Goal: Task Accomplishment & Management: Manage account settings

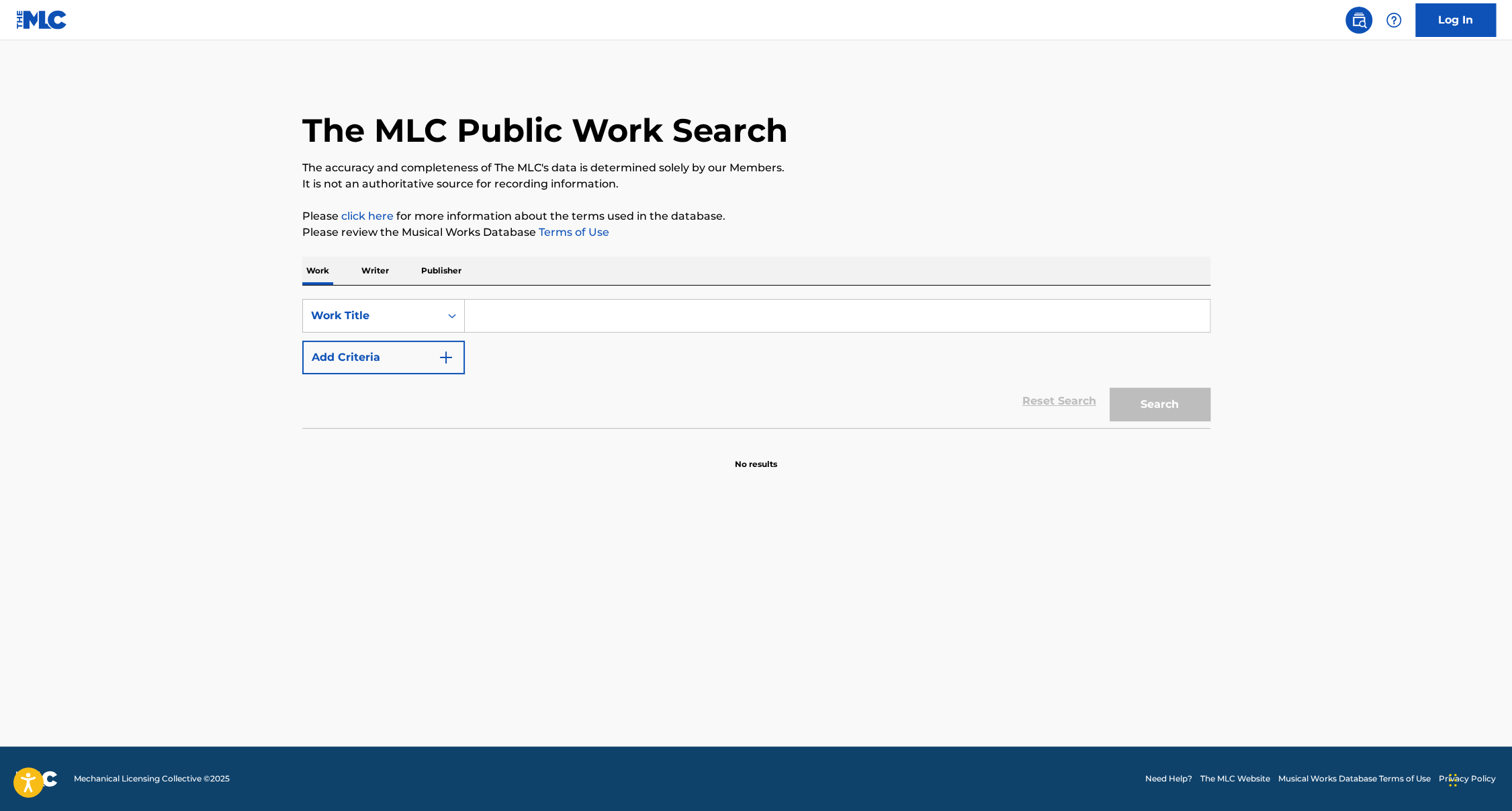
click at [1485, 25] on link "Log In" at bounding box center [1455, 20] width 81 height 34
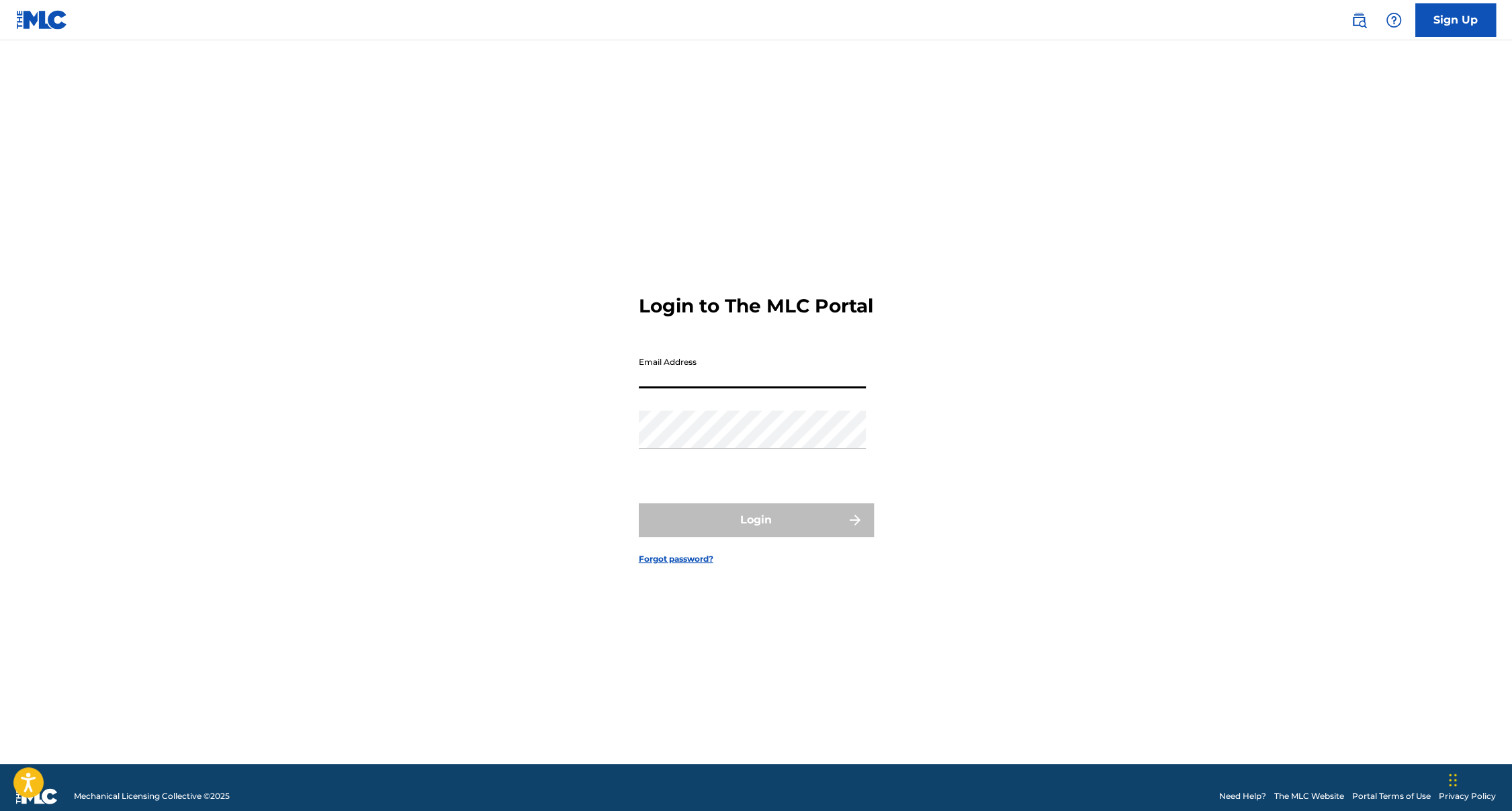
click at [768, 388] on input "Email Address" at bounding box center [752, 369] width 227 height 38
type input "[PERSON_NAME][EMAIL_ADDRESS][DOMAIN_NAME]"
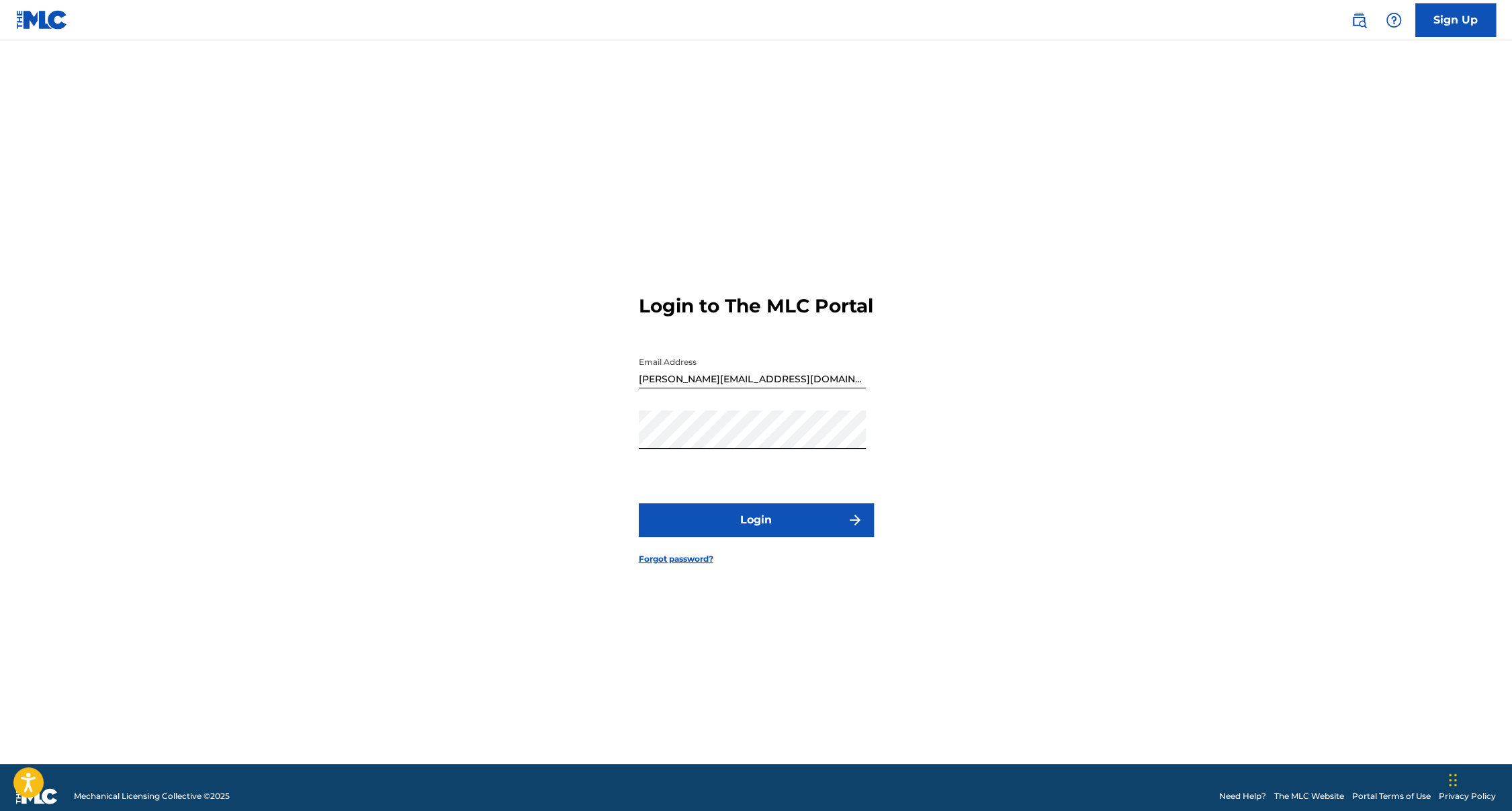
click at [777, 524] on button "Login" at bounding box center [756, 519] width 235 height 34
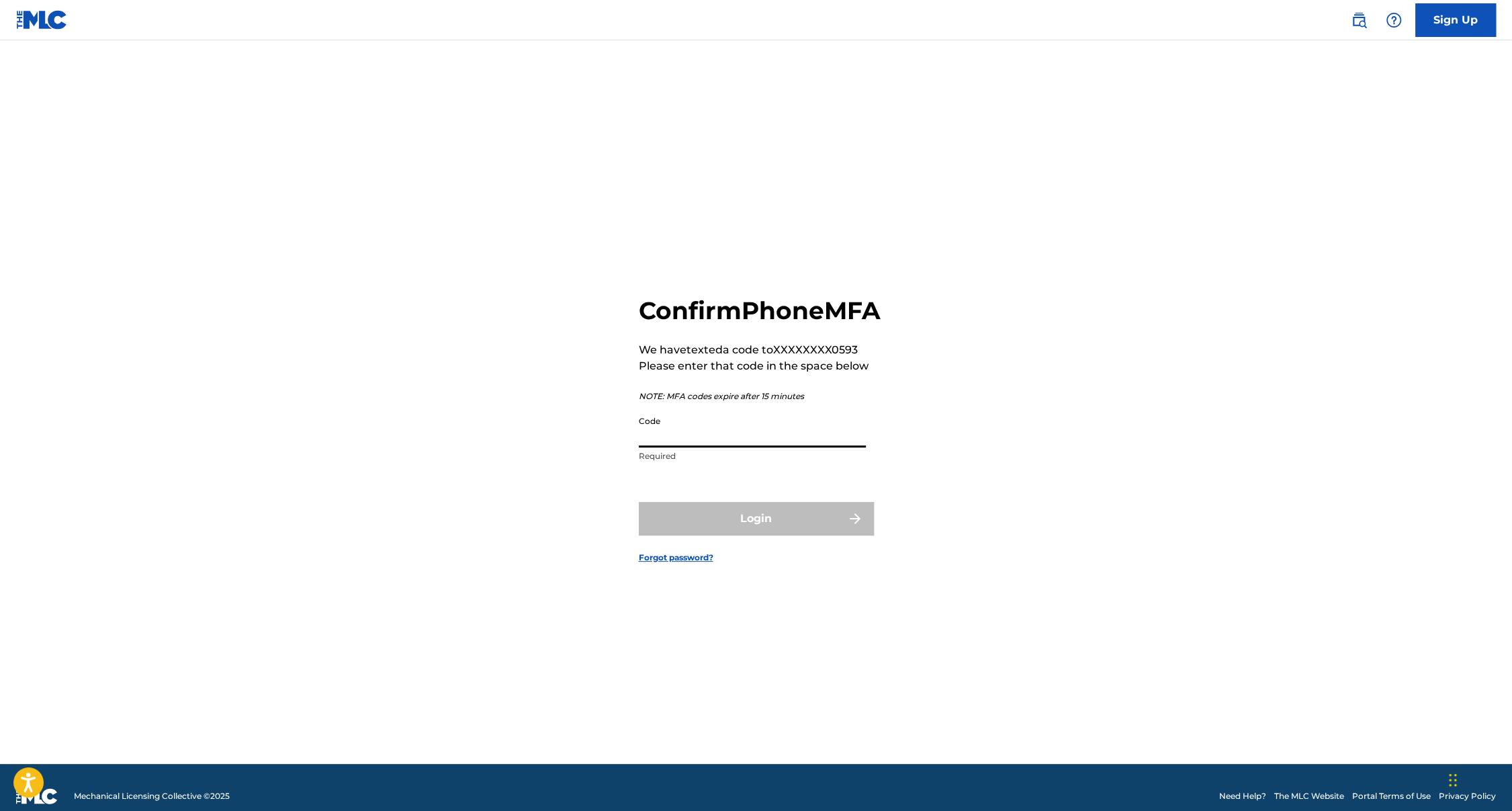
click at [758, 439] on input "Code" at bounding box center [752, 428] width 227 height 38
paste input "076466"
type input "076466"
click at [639, 502] on button "Login" at bounding box center [756, 519] width 235 height 34
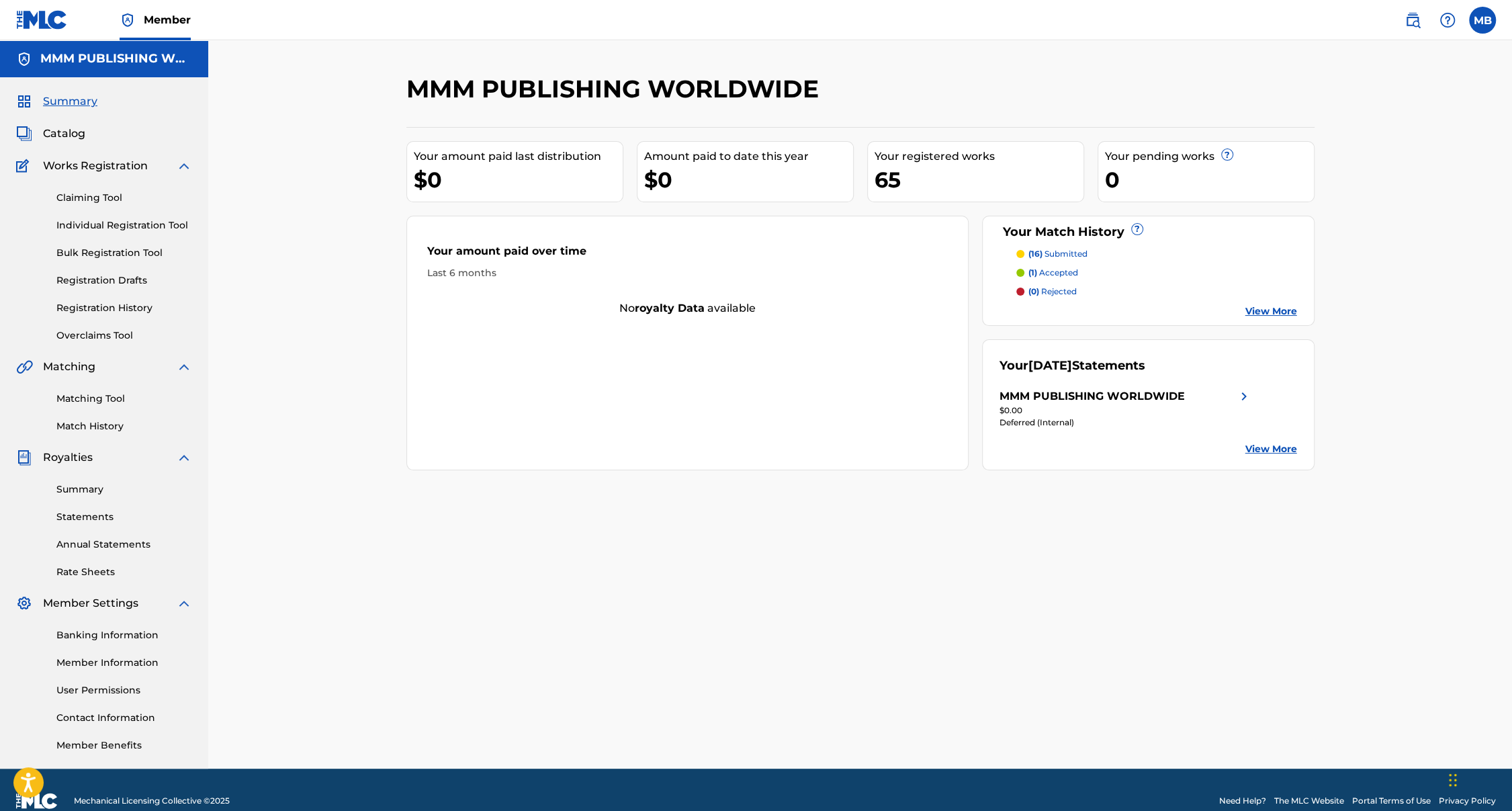
click at [1034, 388] on div "MMM PUBLISHING WORLDWIDE" at bounding box center [1092, 396] width 185 height 17
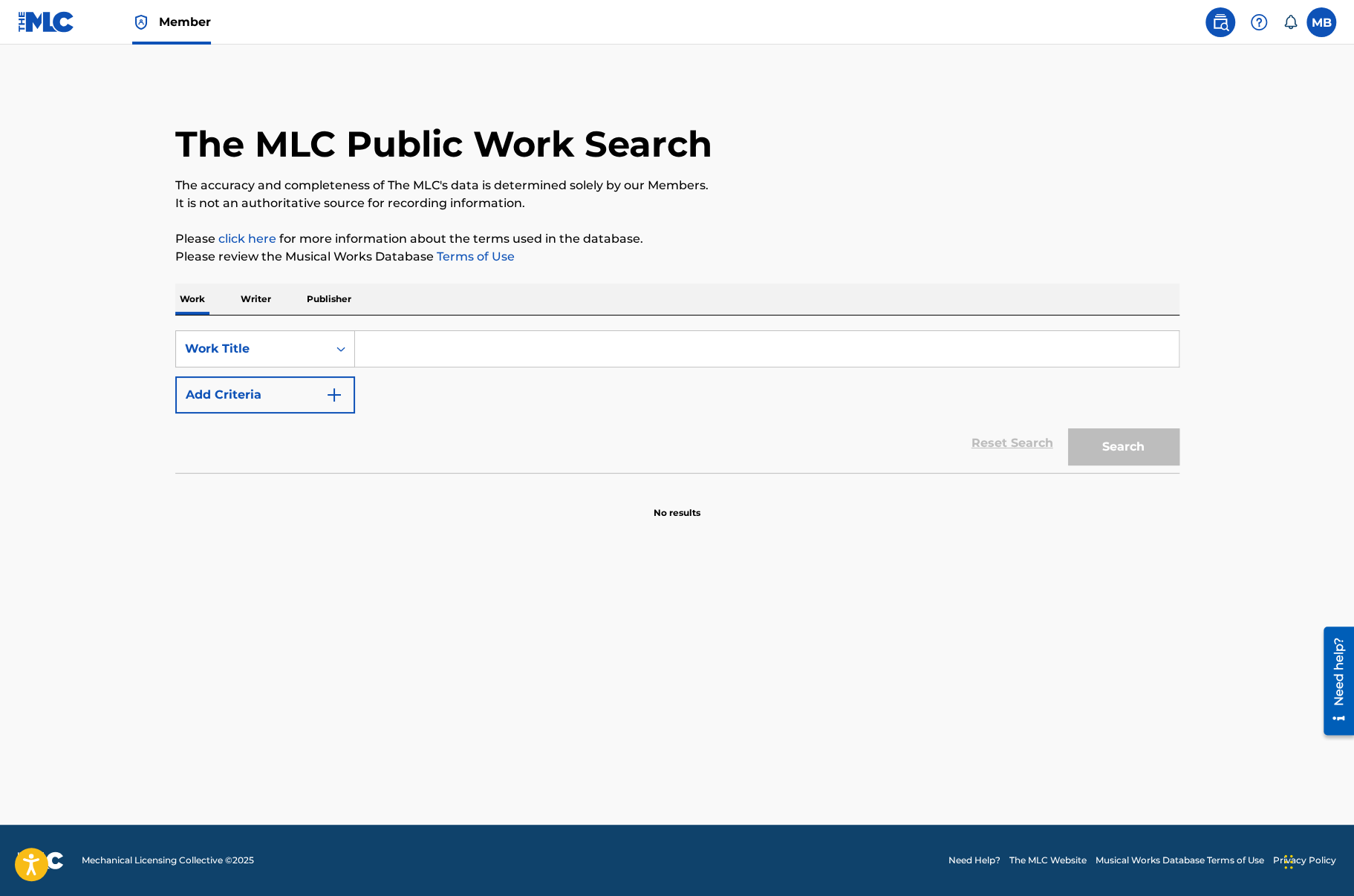
click at [181, 18] on span "Member" at bounding box center [185, 22] width 52 height 17
click at [1206, 30] on link at bounding box center [1219, 22] width 30 height 30
click at [191, 18] on span "Member" at bounding box center [185, 22] width 52 height 17
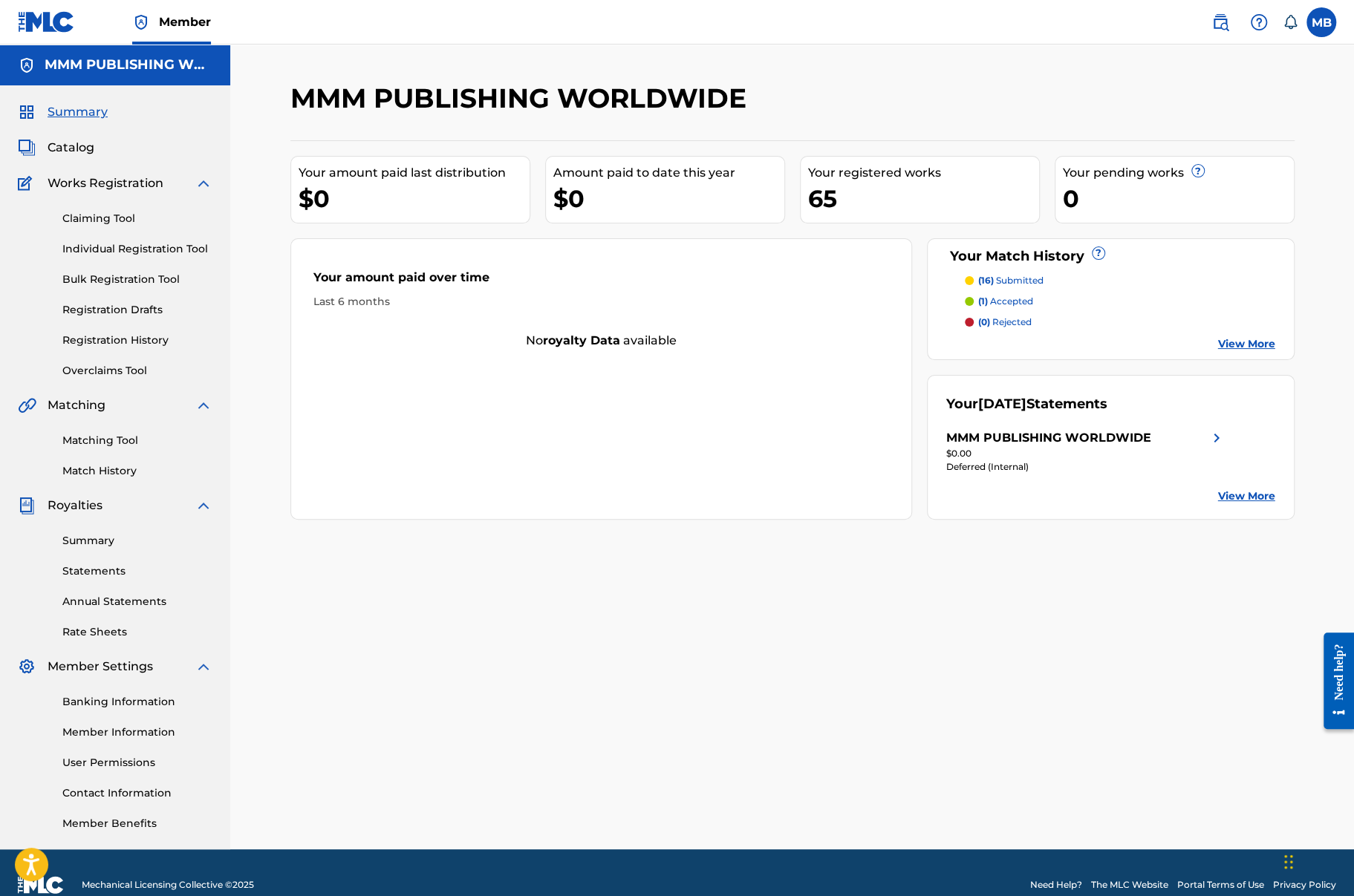
click at [153, 241] on link "Individual Registration Tool" at bounding box center [138, 249] width 150 height 15
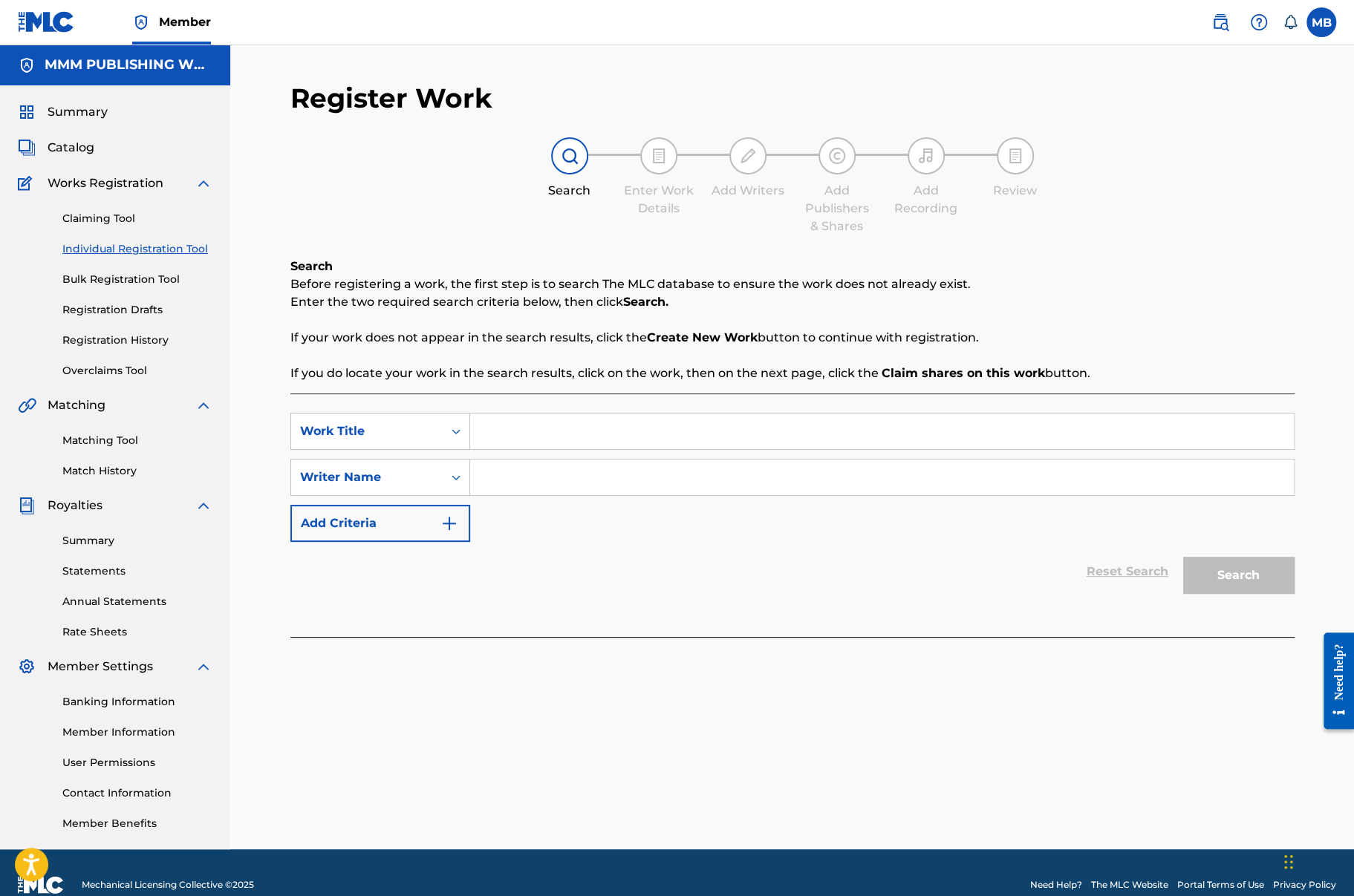
click at [113, 213] on link "Claiming Tool" at bounding box center [138, 218] width 150 height 15
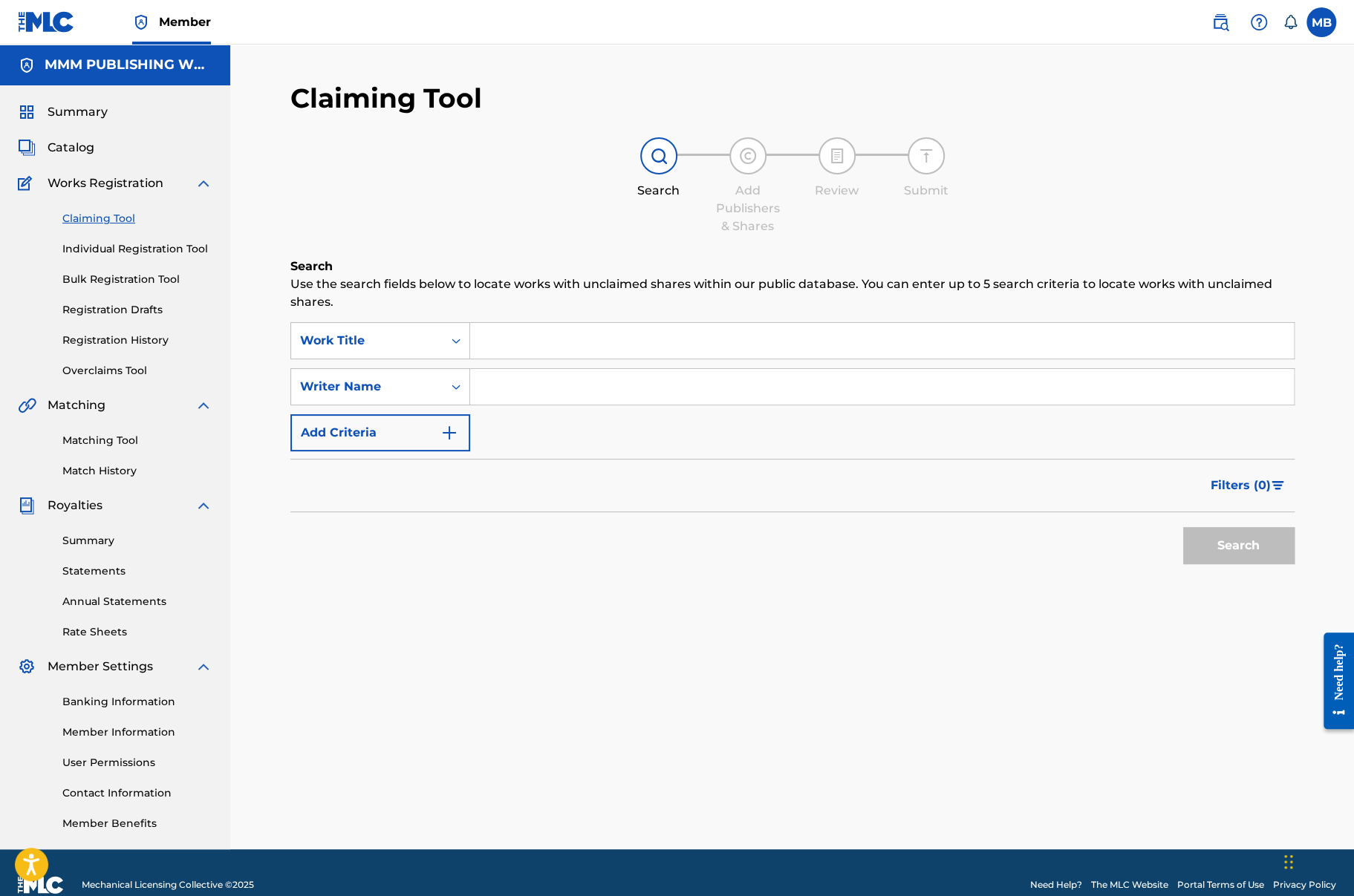
click at [128, 285] on link "Bulk Registration Tool" at bounding box center [138, 280] width 150 height 15
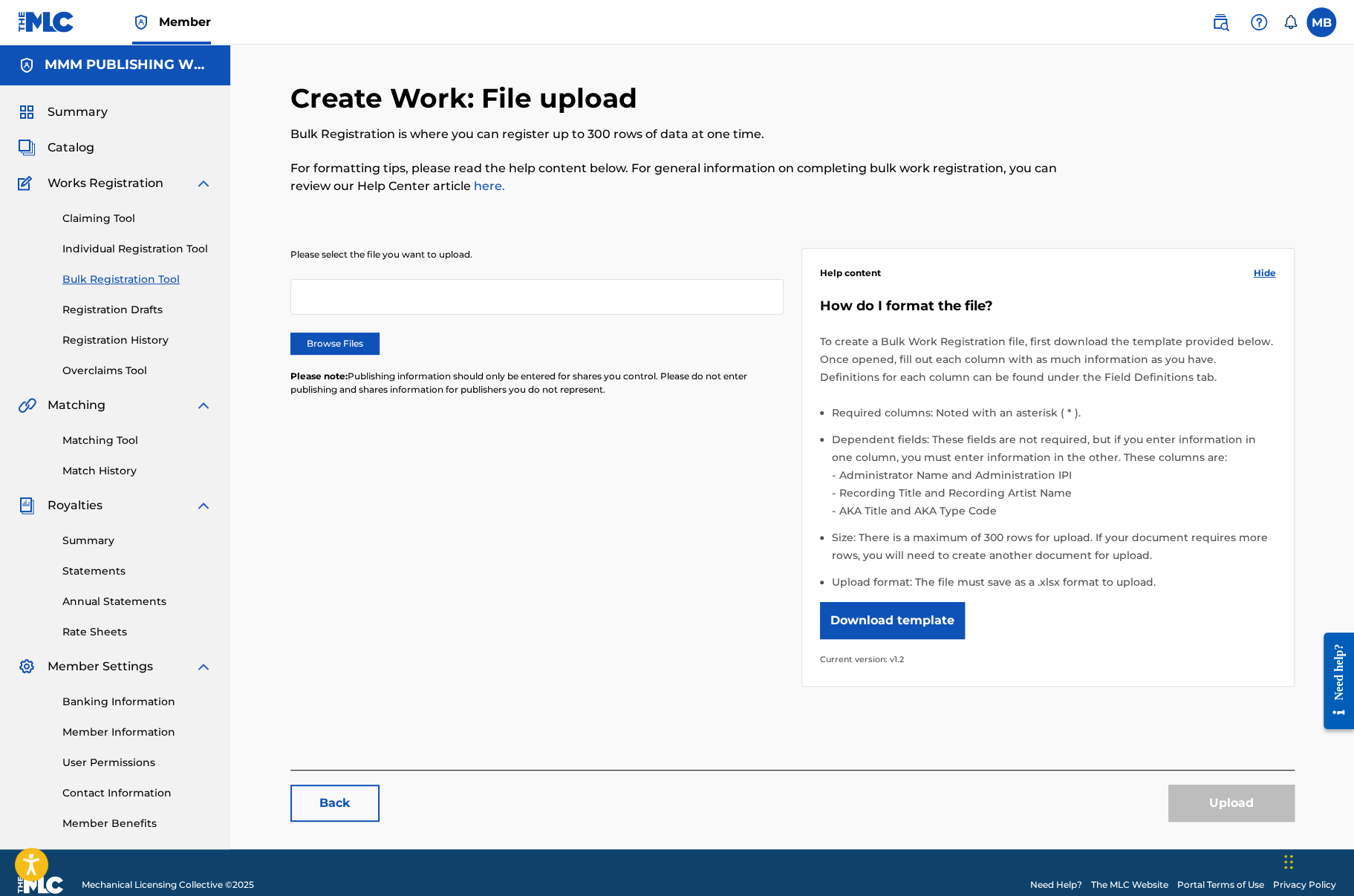
click at [122, 310] on link "Registration Drafts" at bounding box center [138, 310] width 150 height 15
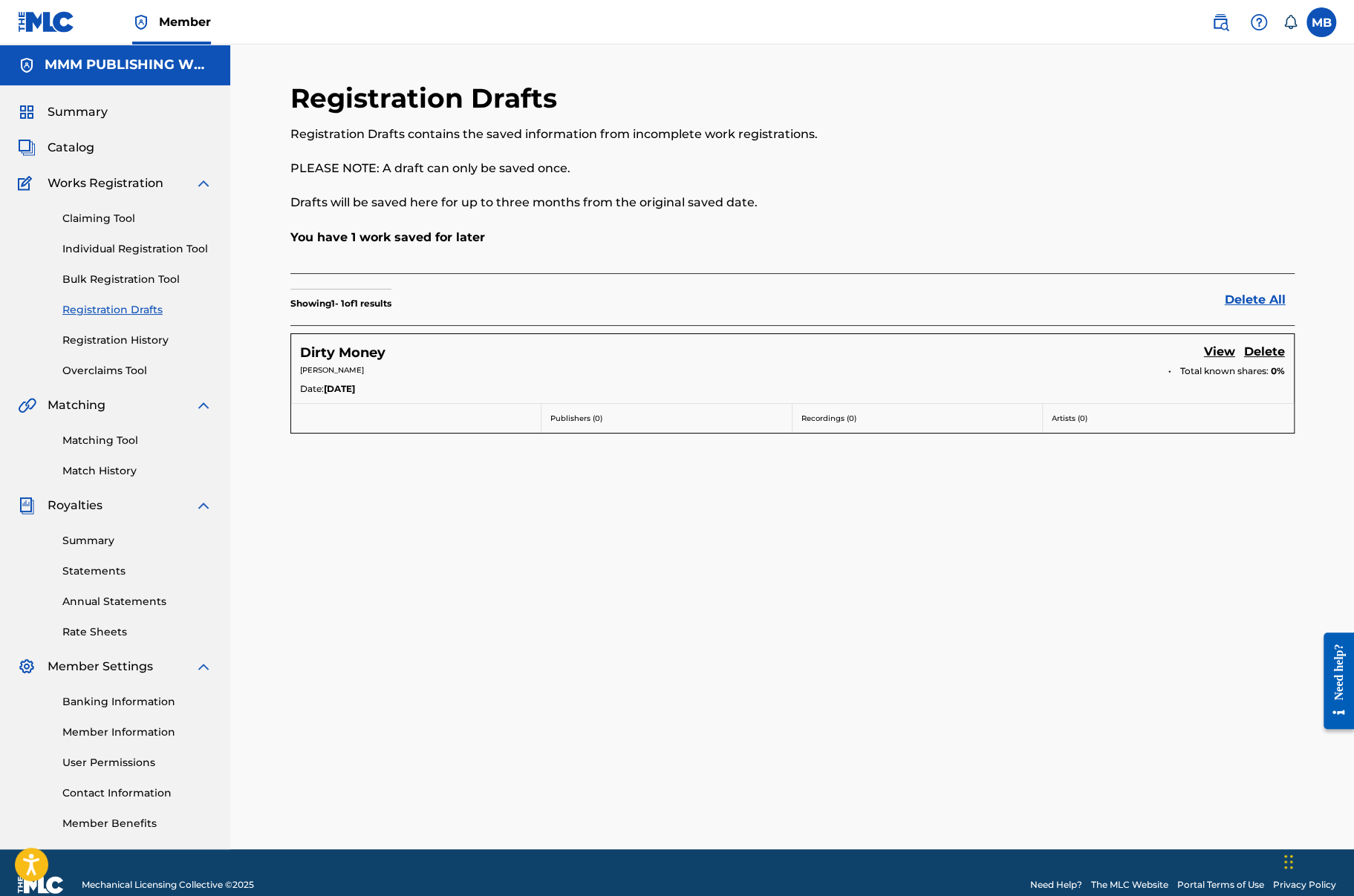
click at [129, 334] on link "Registration History" at bounding box center [138, 340] width 150 height 15
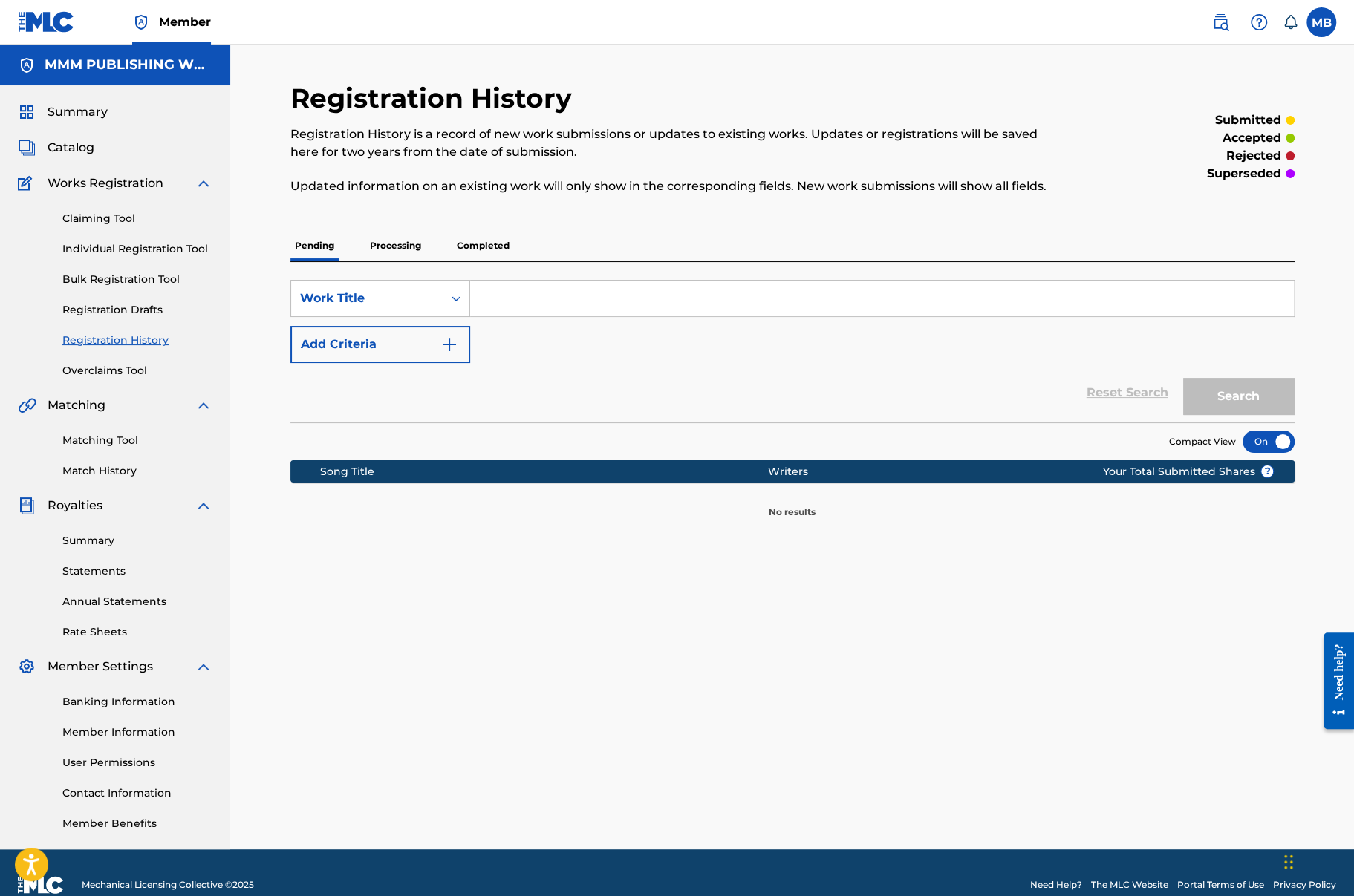
click at [129, 317] on div "Claiming Tool Individual Registration Tool Bulk Registration Tool Registration …" at bounding box center [115, 286] width 194 height 187
click at [127, 311] on link "Registration Drafts" at bounding box center [138, 310] width 150 height 15
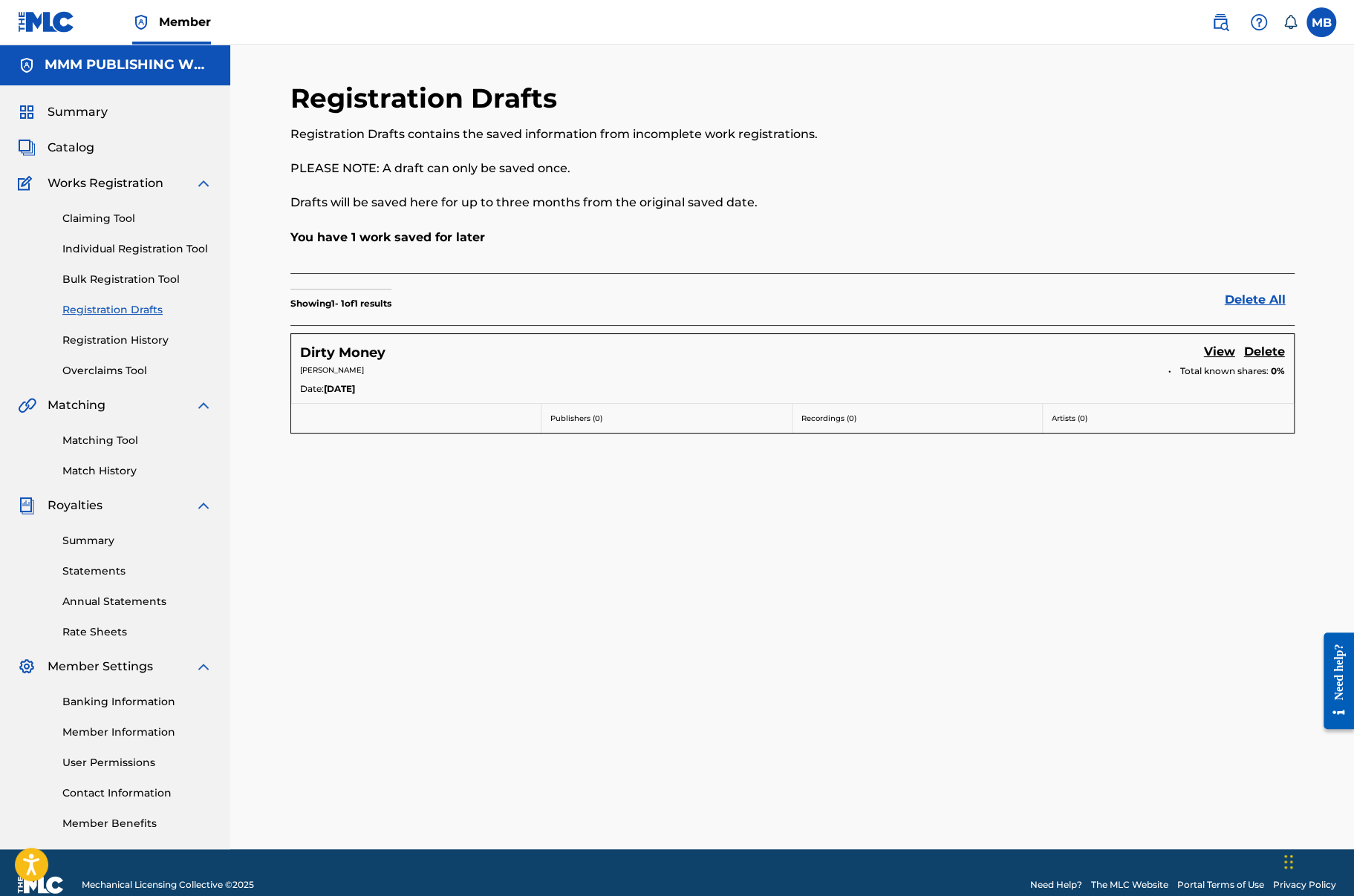
click at [77, 146] on span "Catalog" at bounding box center [70, 147] width 47 height 18
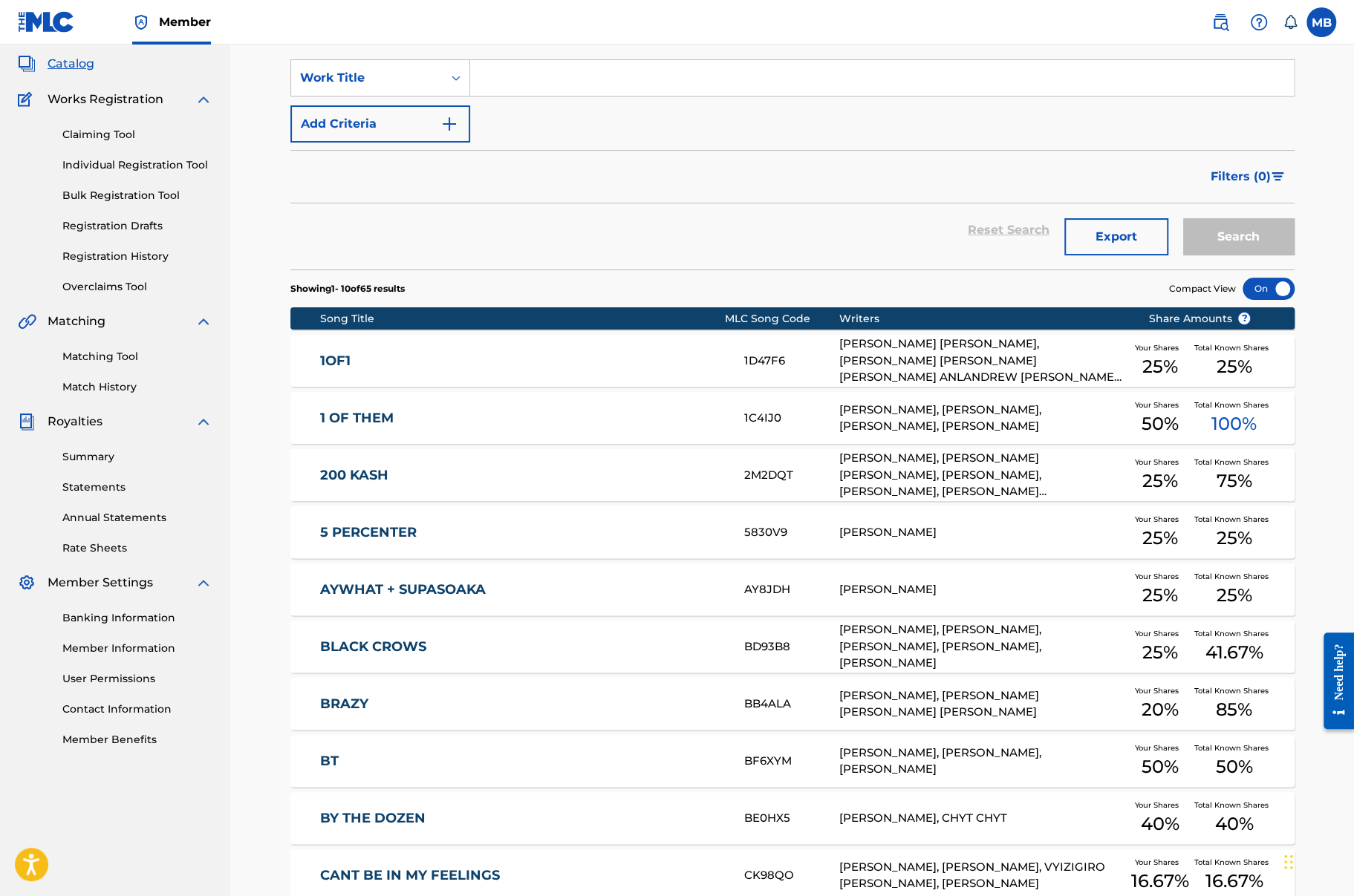
scroll to position [65, 0]
